Goal: Transaction & Acquisition: Purchase product/service

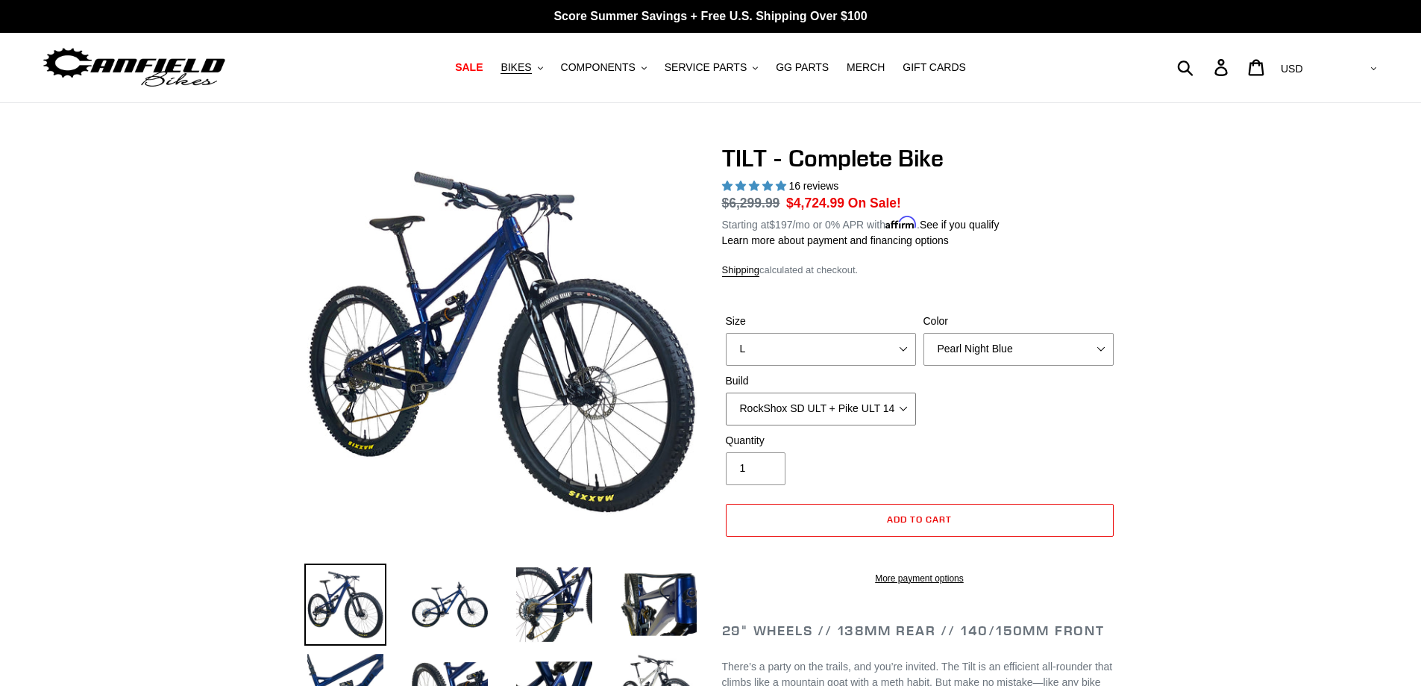
click at [885, 411] on select "Cane Creek Kitsuma Air + Helm MKII 140 + SRAM GX Cane Creek Kitsuma Air + Helm …" at bounding box center [821, 408] width 190 height 33
click at [726, 392] on select "Cane Creek Kitsuma Air + Helm MKII 140 + SRAM GX Cane Creek Kitsuma Air + Helm …" at bounding box center [821, 408] width 190 height 33
click at [888, 413] on select "Cane Creek Kitsuma Air + Helm MKII 140 + SRAM GX Cane Creek Kitsuma Air + Helm …" at bounding box center [821, 408] width 190 height 33
click at [726, 392] on select "Cane Creek Kitsuma Air + Helm MKII 140 + SRAM GX Cane Creek Kitsuma Air + Helm …" at bounding box center [821, 408] width 190 height 33
click at [869, 408] on select "Cane Creek Kitsuma Air + Helm MKII 140 + SRAM GX Cane Creek Kitsuma Air + Helm …" at bounding box center [821, 408] width 190 height 33
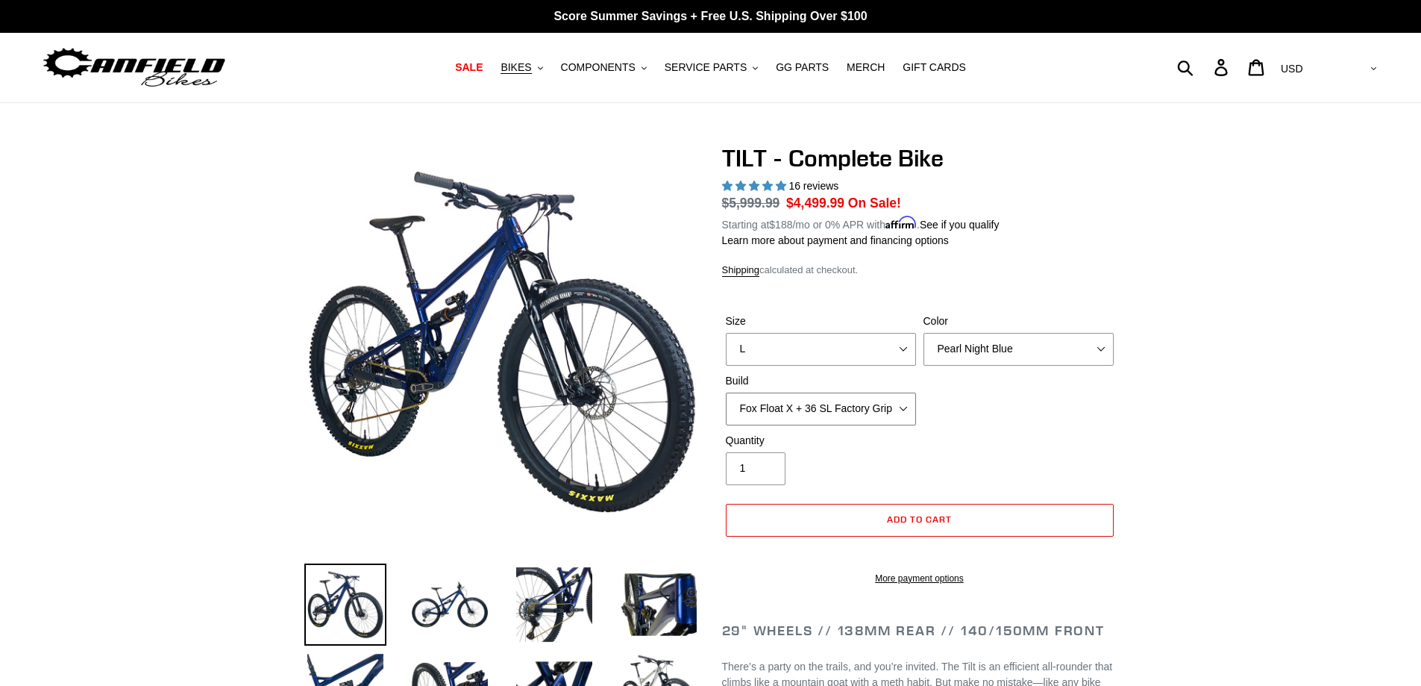
click at [726, 392] on select "Cane Creek Kitsuma Air + Helm MKII 140 + SRAM GX Cane Creek Kitsuma Air + Helm …" at bounding box center [821, 408] width 190 height 33
click at [864, 416] on select "Cane Creek Kitsuma Air + Helm MKII 140 + SRAM GX Cane Creek Kitsuma Air + Helm …" at bounding box center [821, 408] width 190 height 33
click at [726, 392] on select "Cane Creek Kitsuma Air + Helm MKII 140 + SRAM GX Cane Creek Kitsuma Air + Helm …" at bounding box center [821, 408] width 190 height 33
click at [864, 413] on select "Cane Creek Kitsuma Air + Helm MKII 140 + SRAM GX Cane Creek Kitsuma Air + Helm …" at bounding box center [821, 408] width 190 height 33
click at [726, 392] on select "Cane Creek Kitsuma Air + Helm MKII 140 + SRAM GX Cane Creek Kitsuma Air + Helm …" at bounding box center [821, 408] width 190 height 33
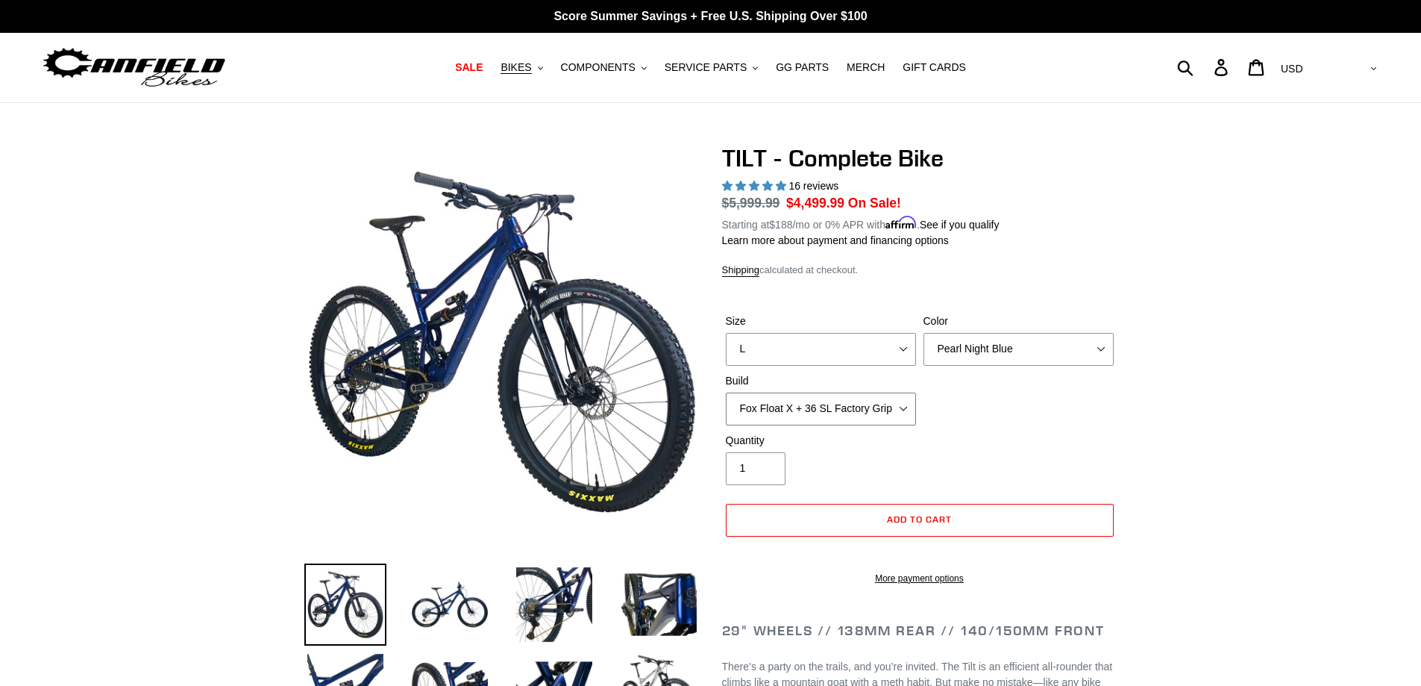
click at [854, 401] on select "Cane Creek Kitsuma Air + Helm MKII 140 + SRAM GX Cane Creek Kitsuma Air + Helm …" at bounding box center [821, 408] width 190 height 33
click at [726, 392] on select "Cane Creek Kitsuma Air + Helm MKII 140 + SRAM GX Cane Creek Kitsuma Air + Helm …" at bounding box center [821, 408] width 190 height 33
click at [863, 402] on select "Cane Creek Kitsuma Air + Helm MKII 140 + SRAM GX Cane Creek Kitsuma Air + Helm …" at bounding box center [821, 408] width 190 height 33
click at [726, 392] on select "Cane Creek Kitsuma Air + Helm MKII 140 + SRAM GX Cane Creek Kitsuma Air + Helm …" at bounding box center [821, 408] width 190 height 33
click at [848, 389] on div "Build Cane Creek Kitsuma Air + Helm MKII 140 + SRAM GX Cane Creek Kitsuma Air +…" at bounding box center [821, 399] width 198 height 52
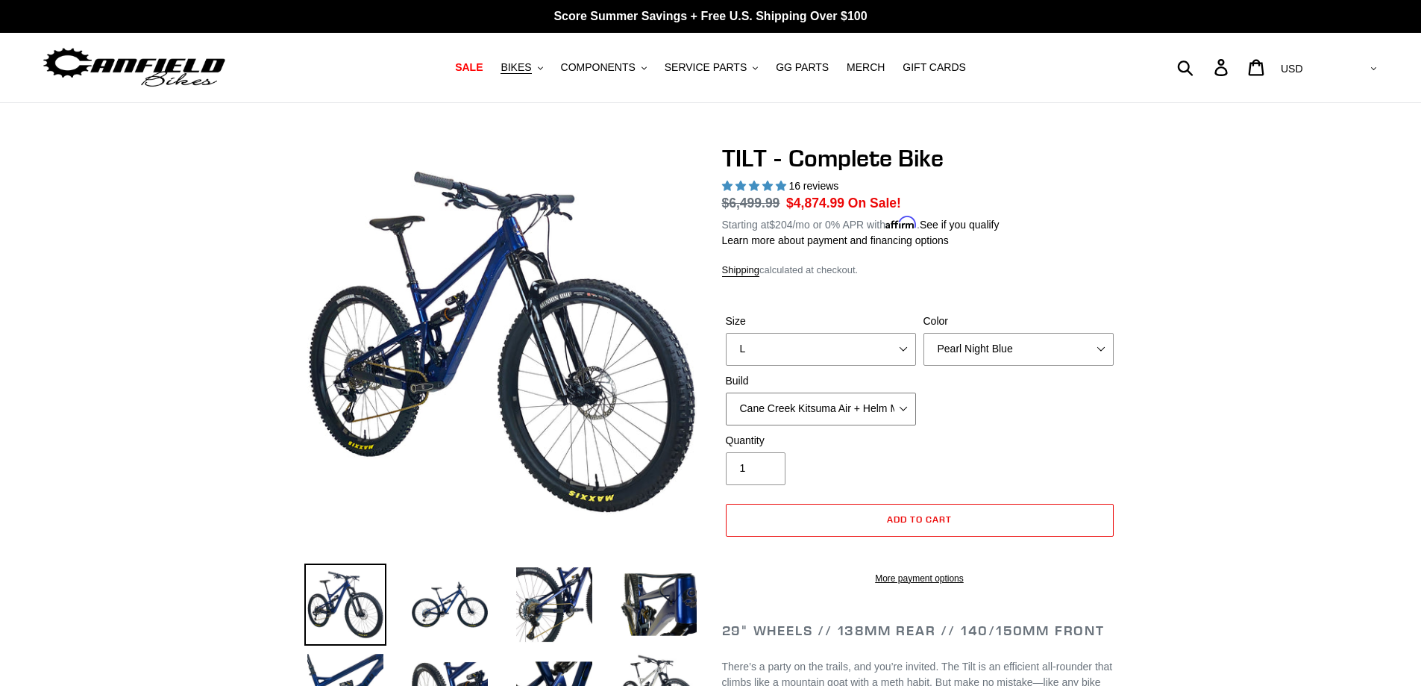
click at [846, 408] on select "Cane Creek Kitsuma Air + Helm MKII 140 + SRAM GX Cane Creek Kitsuma Air + Helm …" at bounding box center [821, 408] width 190 height 33
click at [726, 392] on select "Cane Creek Kitsuma Air + Helm MKII 140 + SRAM GX Cane Creek Kitsuma Air + Helm …" at bounding box center [821, 408] width 190 height 33
click at [843, 398] on select "Cane Creek Kitsuma Air + Helm MKII 140 + SRAM GX Cane Creek Kitsuma Air + Helm …" at bounding box center [821, 408] width 190 height 33
select select "Cane Creek Kitsuma Air + Helm MKII 140 + SRAM XO1"
click at [726, 392] on select "Cane Creek Kitsuma Air + Helm MKII 140 + SRAM GX Cane Creek Kitsuma Air + Helm …" at bounding box center [821, 408] width 190 height 33
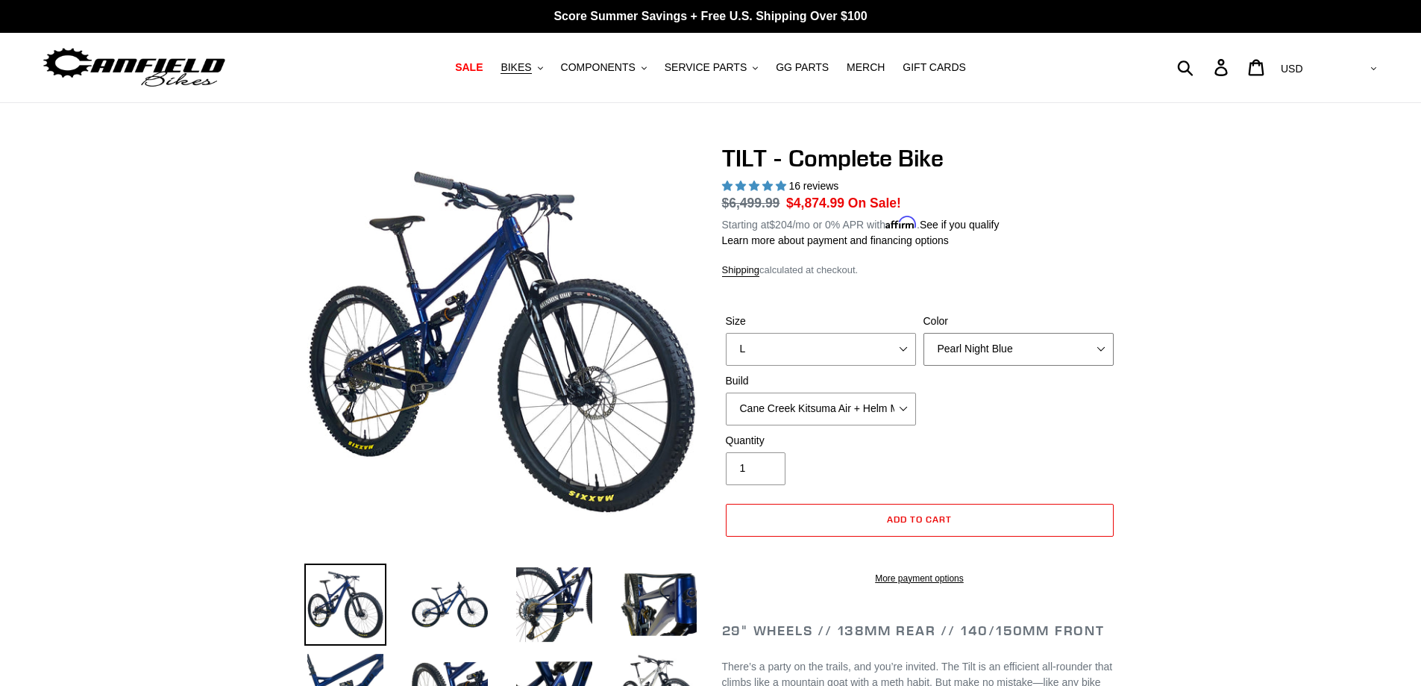
click at [989, 342] on select "Pearl Night Blue Stealth Silver Raw" at bounding box center [1019, 349] width 190 height 33
select select "Raw"
click at [924, 333] on select "Pearl Night Blue Stealth Silver Raw" at bounding box center [1019, 349] width 190 height 33
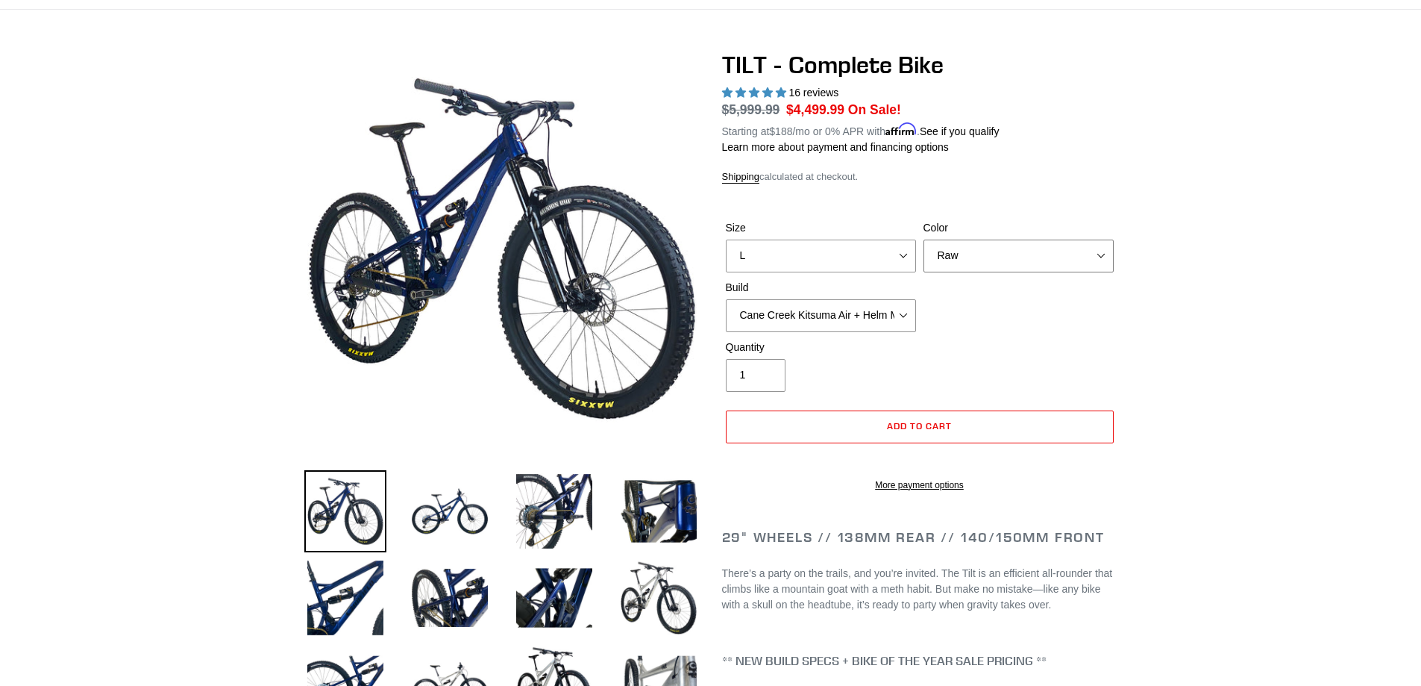
scroll to position [119, 0]
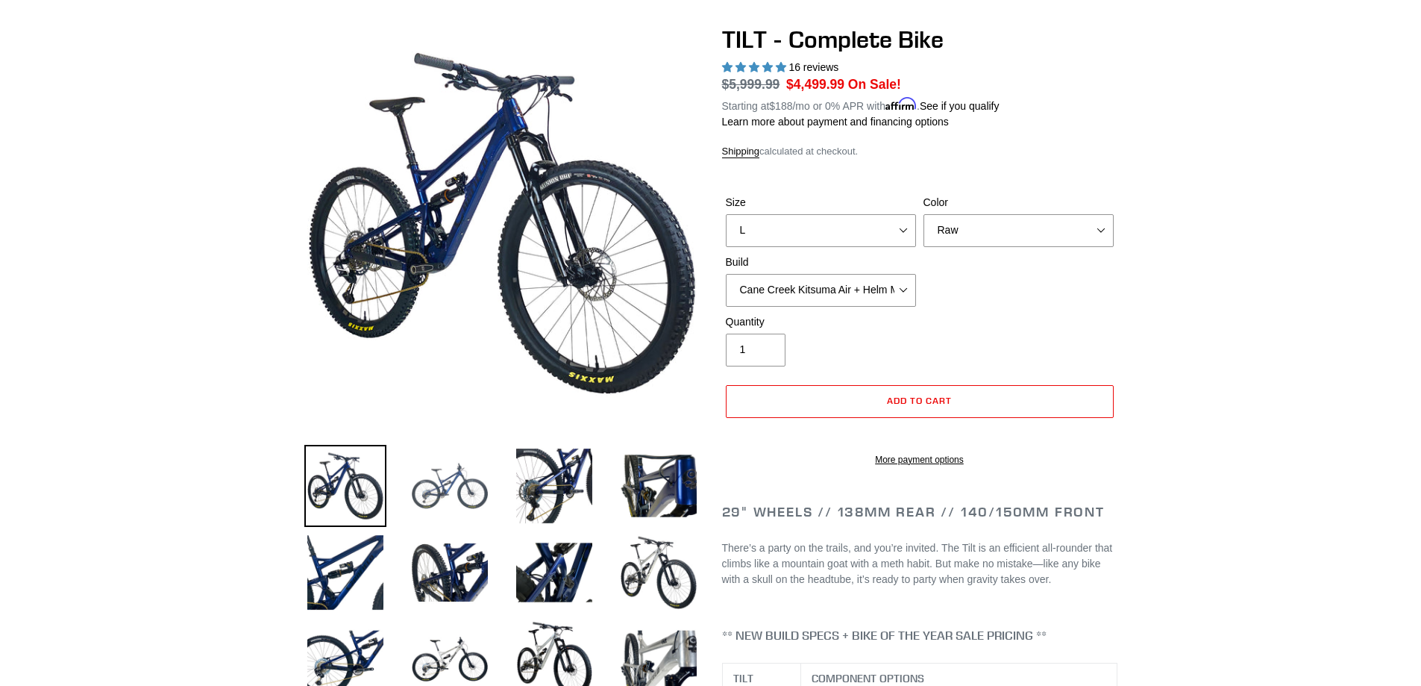
click at [473, 483] on img at bounding box center [450, 486] width 82 height 82
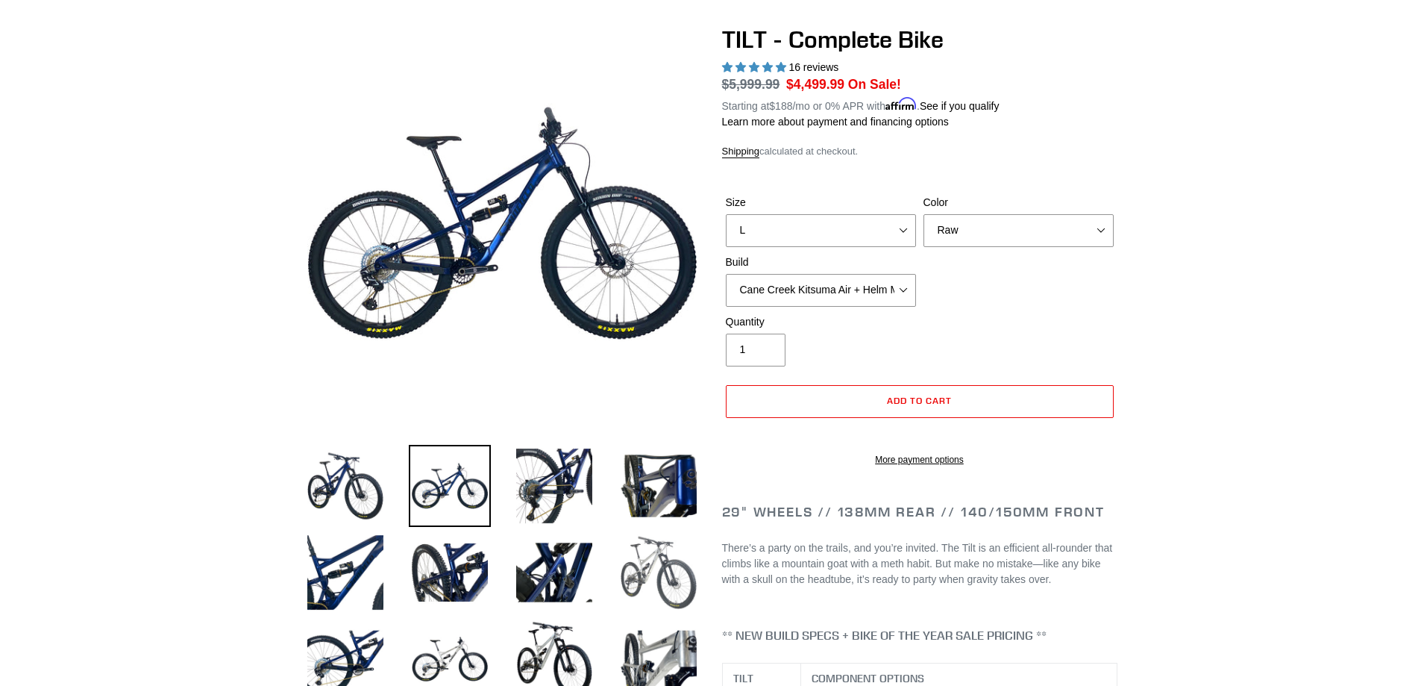
click at [665, 577] on img at bounding box center [659, 572] width 82 height 82
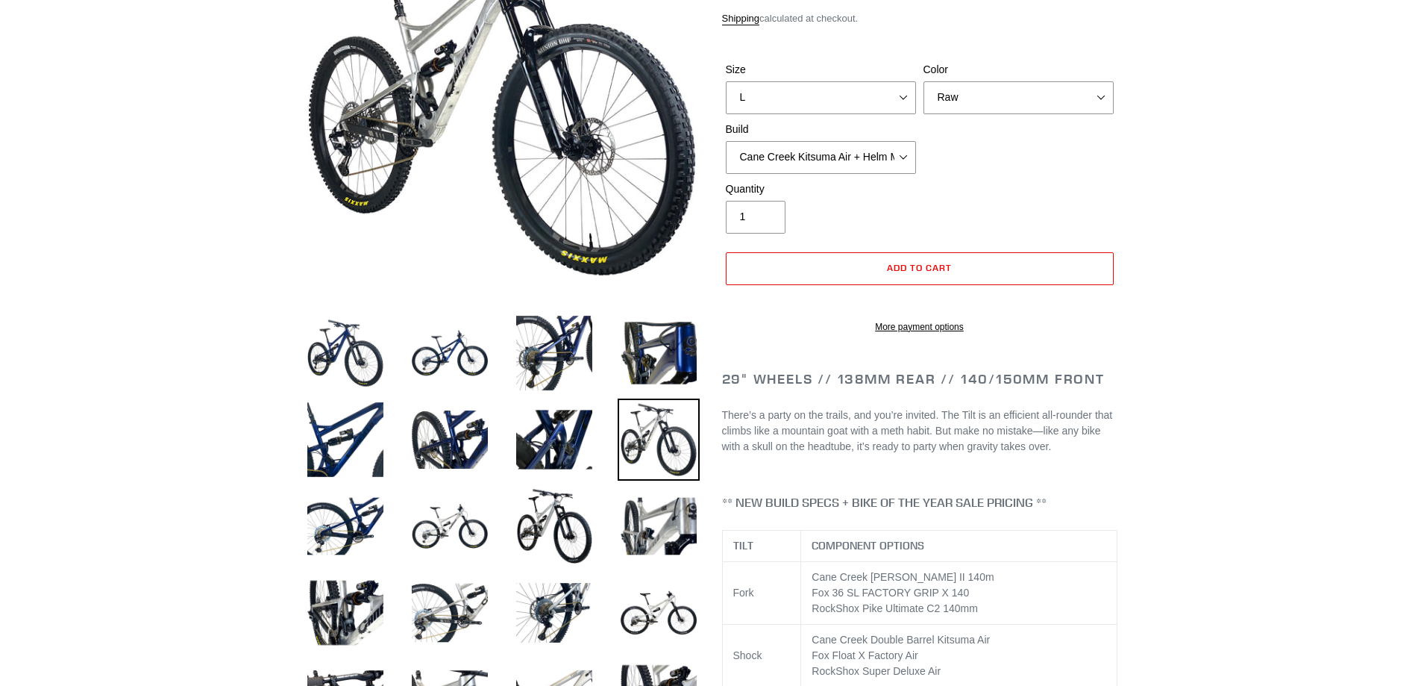
scroll to position [252, 0]
click at [548, 545] on img at bounding box center [554, 525] width 82 height 82
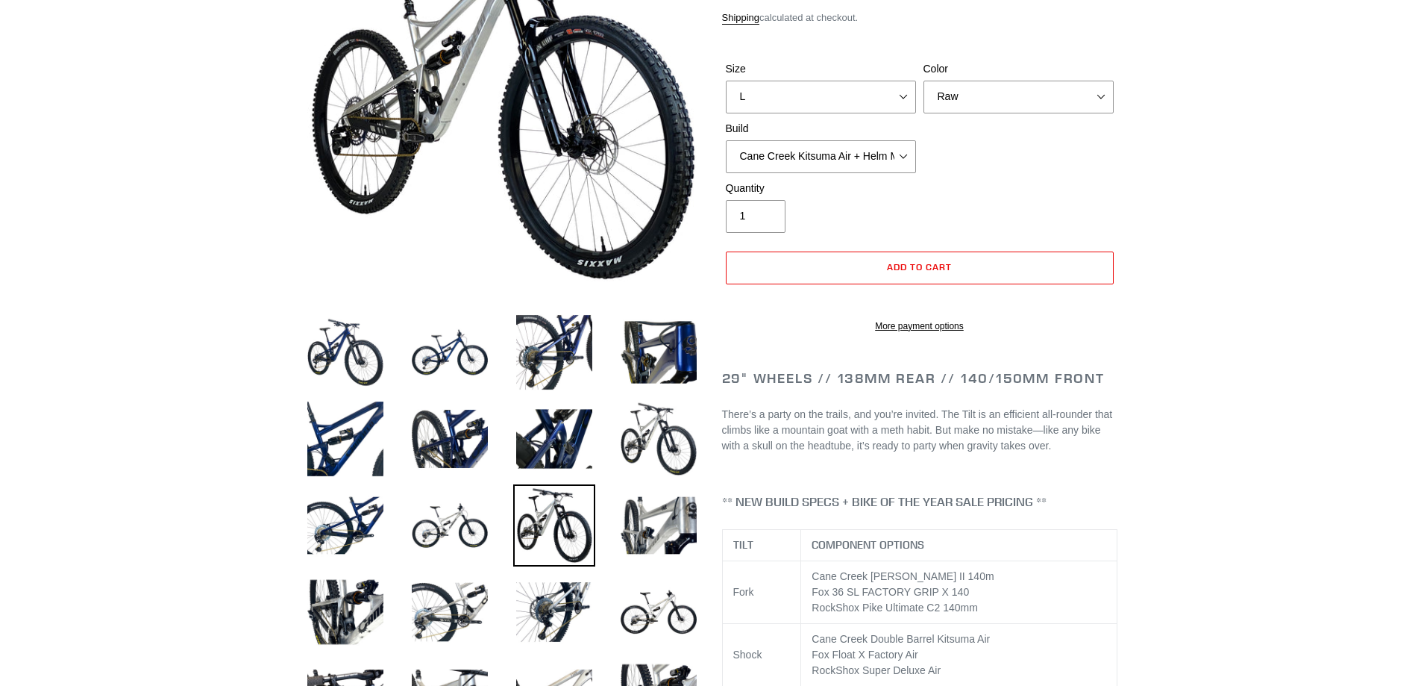
click at [639, 567] on li at bounding box center [647, 529] width 104 height 87
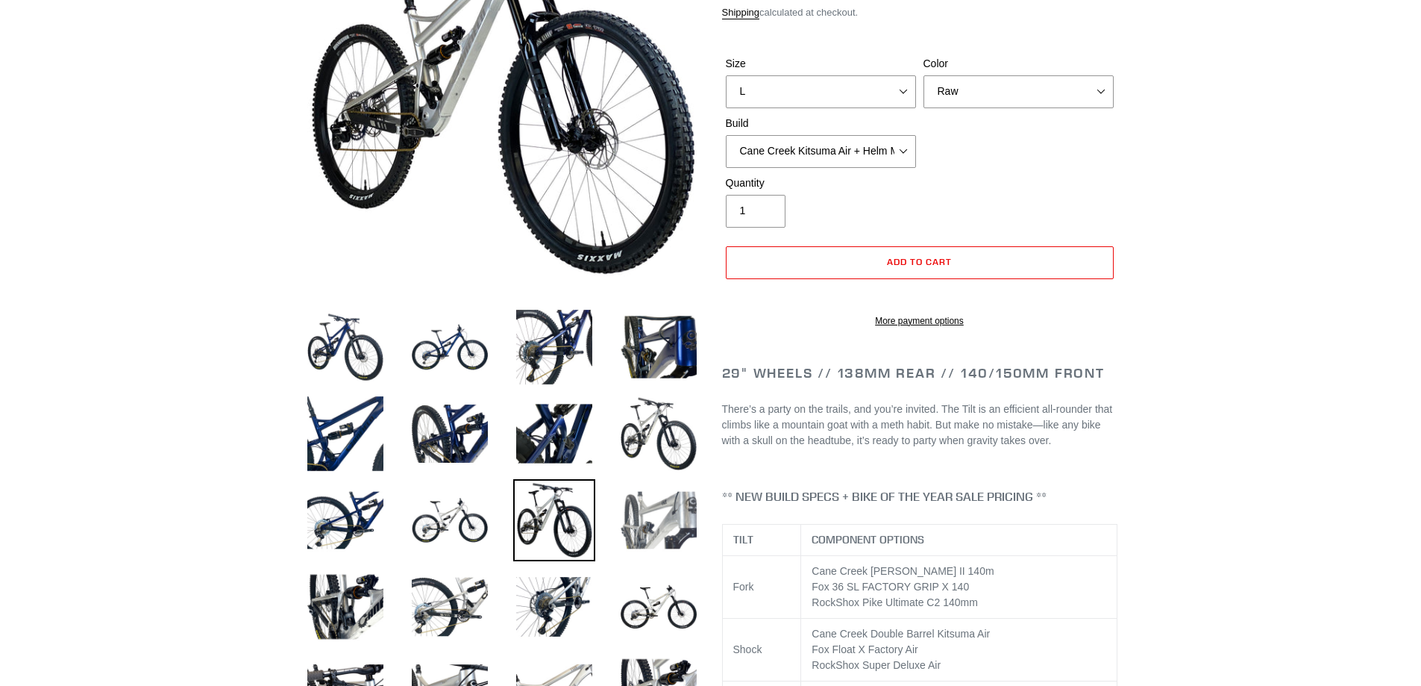
click at [657, 510] on img at bounding box center [659, 520] width 82 height 82
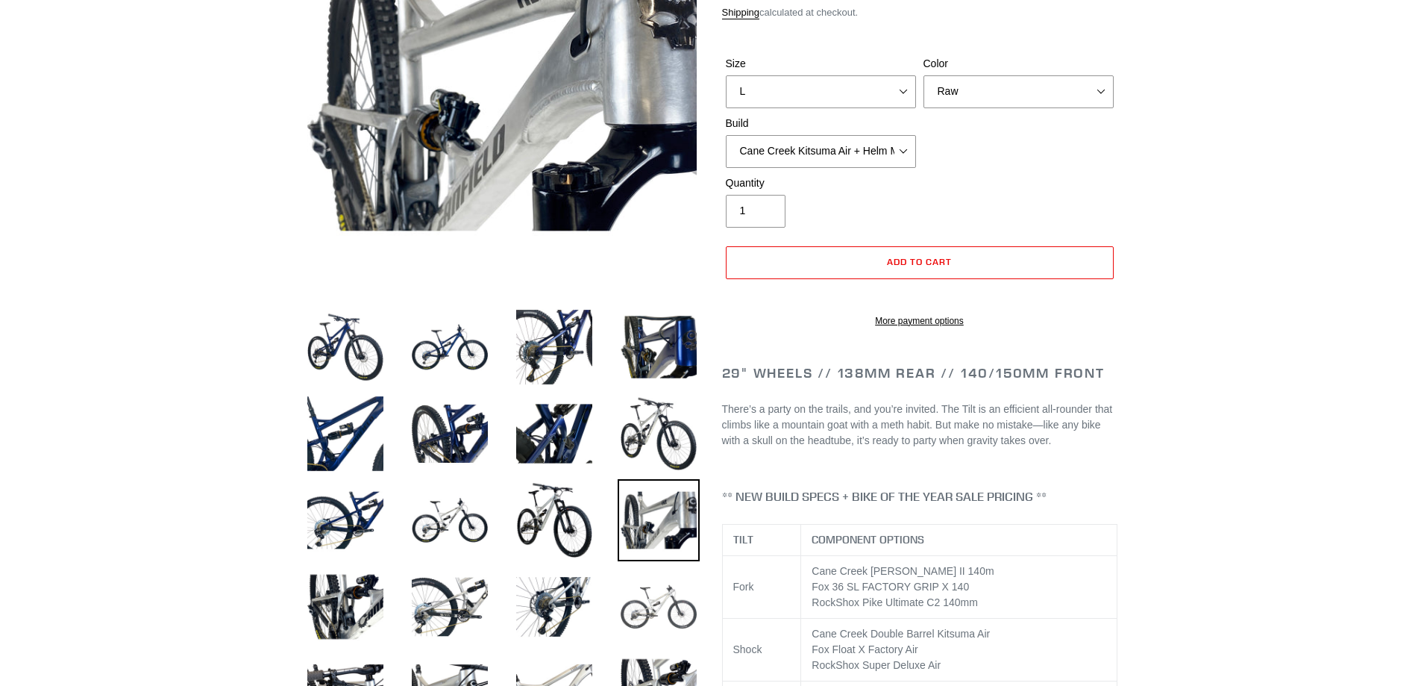
click at [657, 592] on img at bounding box center [659, 607] width 82 height 82
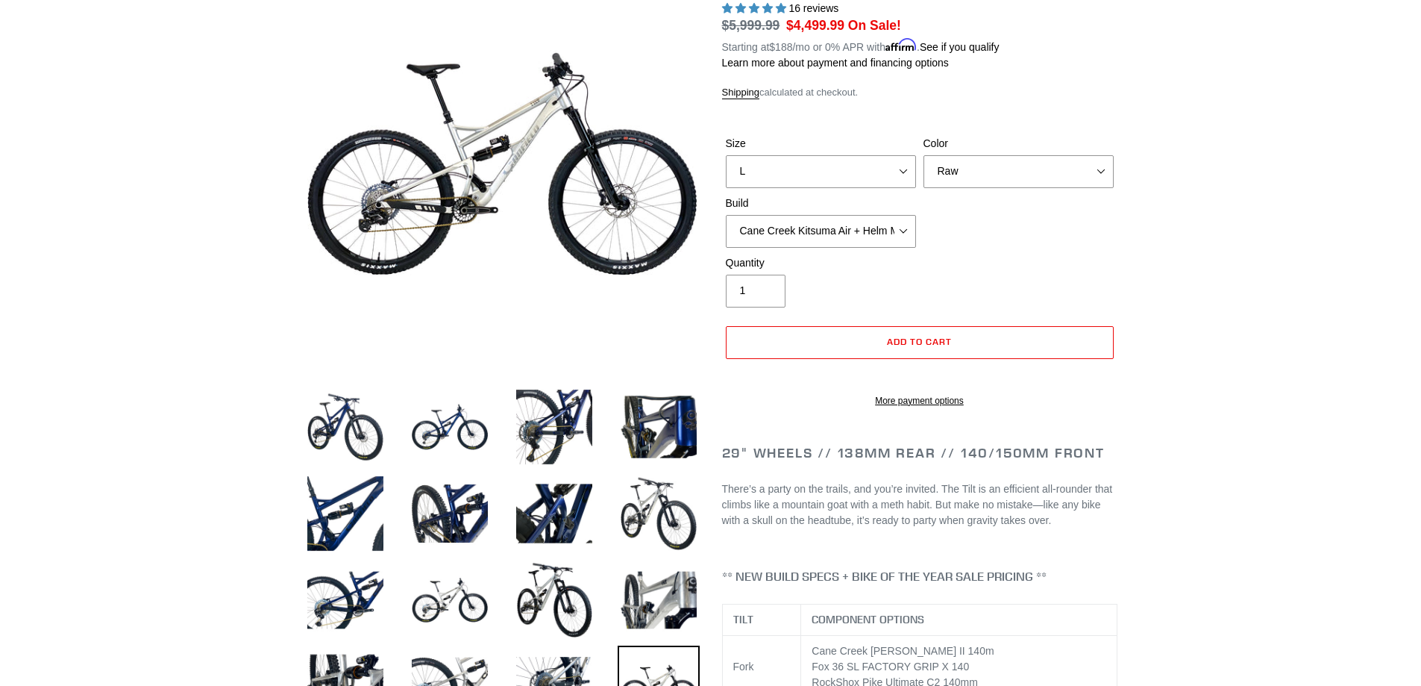
scroll to position [245, 0]
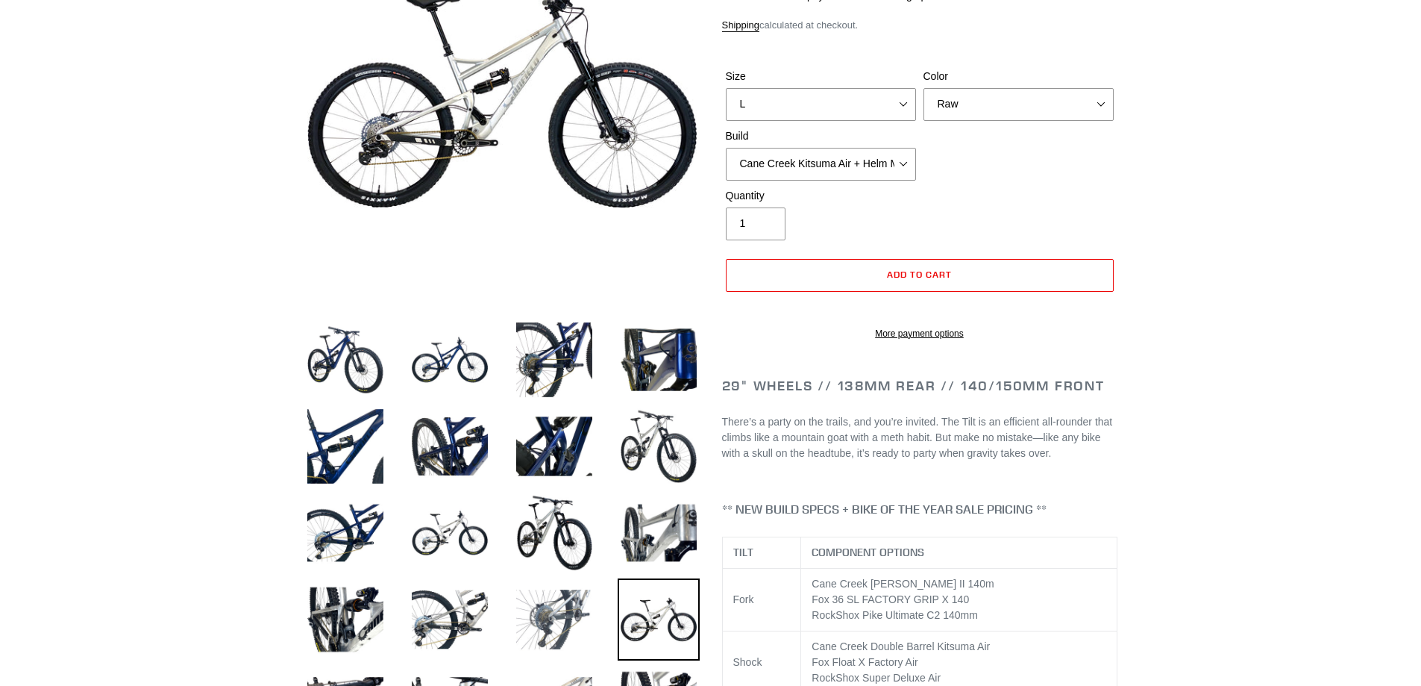
click at [563, 623] on img at bounding box center [554, 619] width 82 height 82
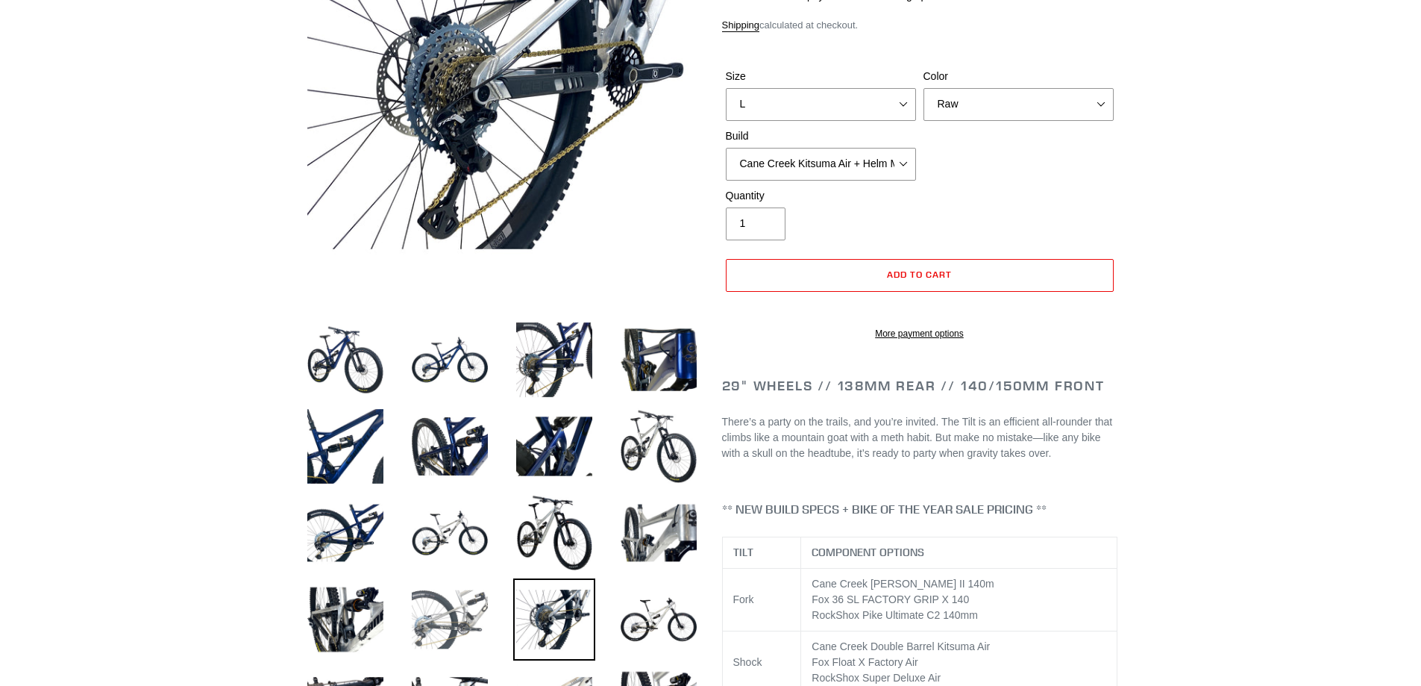
click at [485, 625] on img at bounding box center [450, 619] width 82 height 82
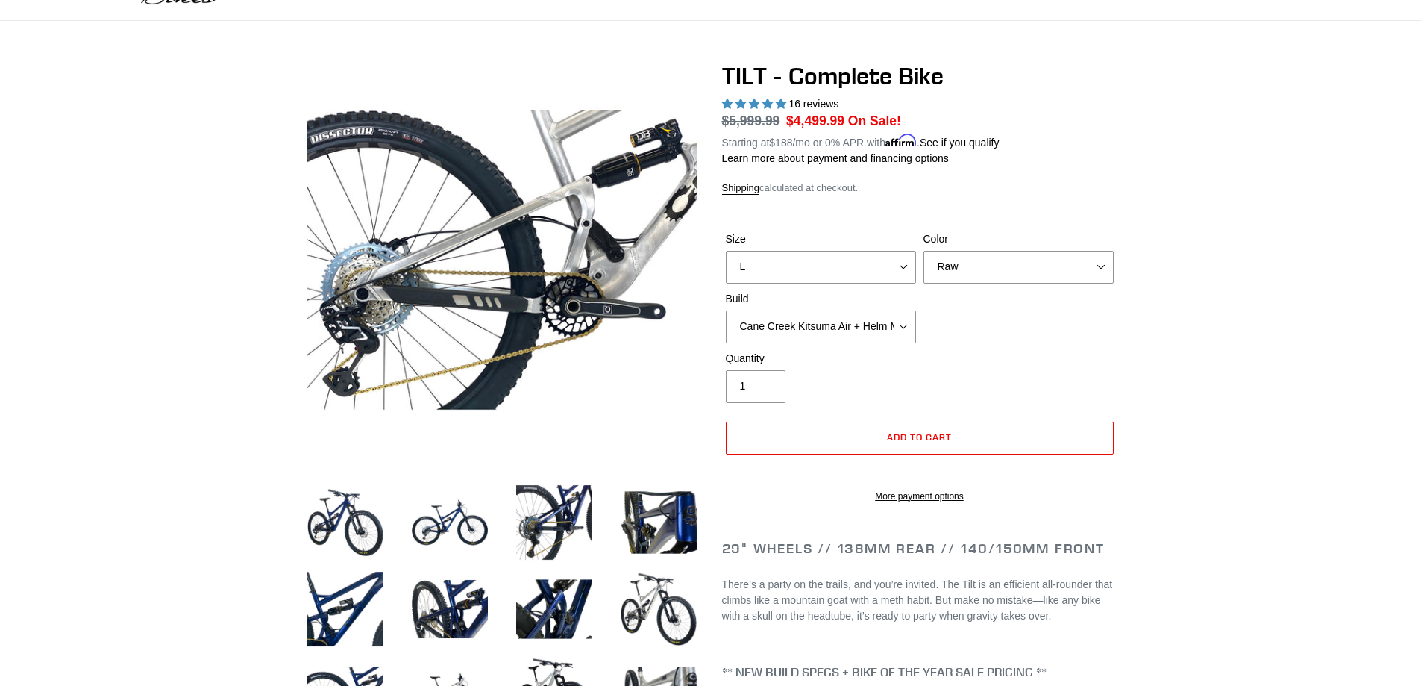
scroll to position [81, 0]
click at [869, 318] on select "Cane Creek Kitsuma Air + Helm MKII 140 + SRAM GX Cane Creek Kitsuma Air + Helm …" at bounding box center [821, 327] width 190 height 33
click at [726, 311] on select "Cane Creek Kitsuma Air + Helm MKII 140 + SRAM GX Cane Creek Kitsuma Air + Helm …" at bounding box center [821, 327] width 190 height 33
click at [832, 329] on select "Cane Creek Kitsuma Air + Helm MKII 140 + SRAM GX Cane Creek Kitsuma Air + Helm …" at bounding box center [821, 327] width 190 height 33
select select "RockShox SD ULT + Pike ULT 140 + SRAM XO"
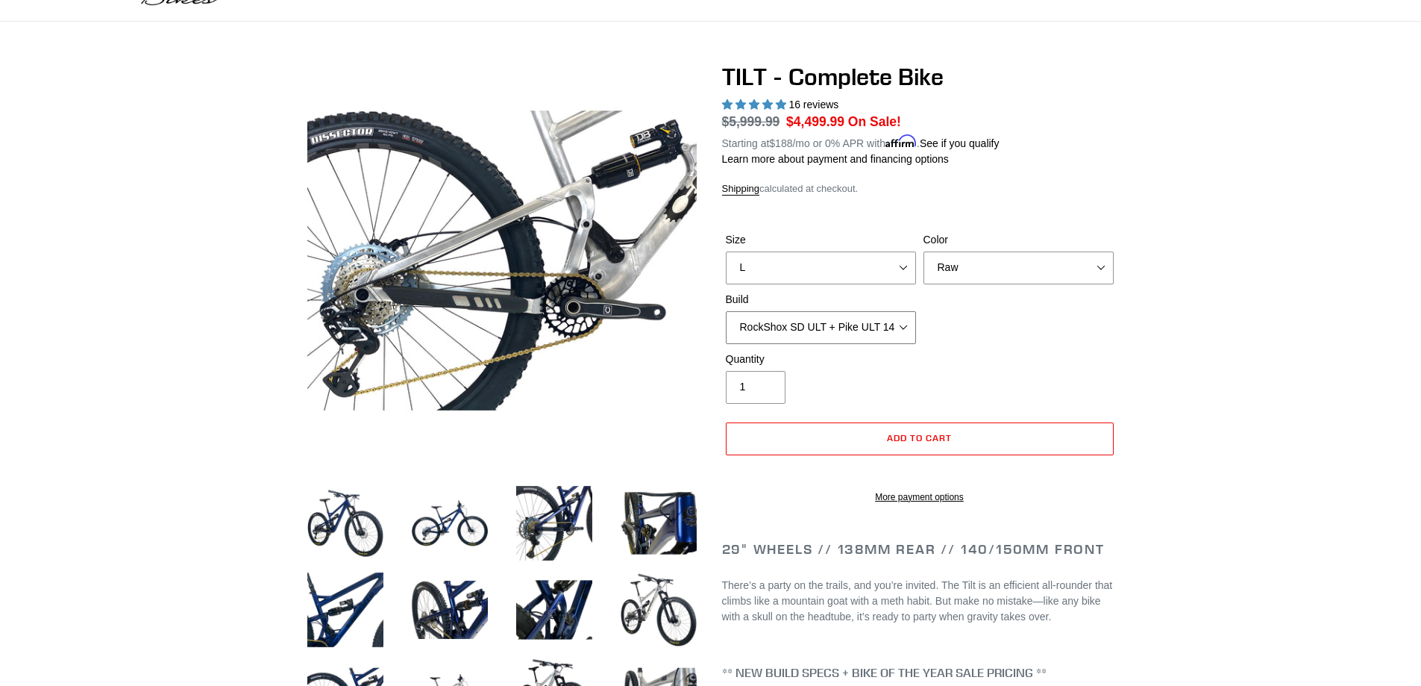
click at [726, 311] on select "Cane Creek Kitsuma Air + Helm MKII 140 + SRAM GX Cane Creek Kitsuma Air + Helm …" at bounding box center [821, 327] width 190 height 33
click at [833, 334] on select "Cane Creek Kitsuma Air + Helm MKII 140 + SRAM GX Cane Creek Kitsuma Air + Helm …" at bounding box center [821, 327] width 190 height 33
click at [876, 314] on select "Cane Creek Kitsuma Air + Helm MKII 140 + SRAM GX Cane Creek Kitsuma Air + Helm …" at bounding box center [821, 327] width 190 height 33
click at [1079, 351] on div "Quantity 1" at bounding box center [919, 381] width 395 height 60
